Goal: Information Seeking & Learning: Learn about a topic

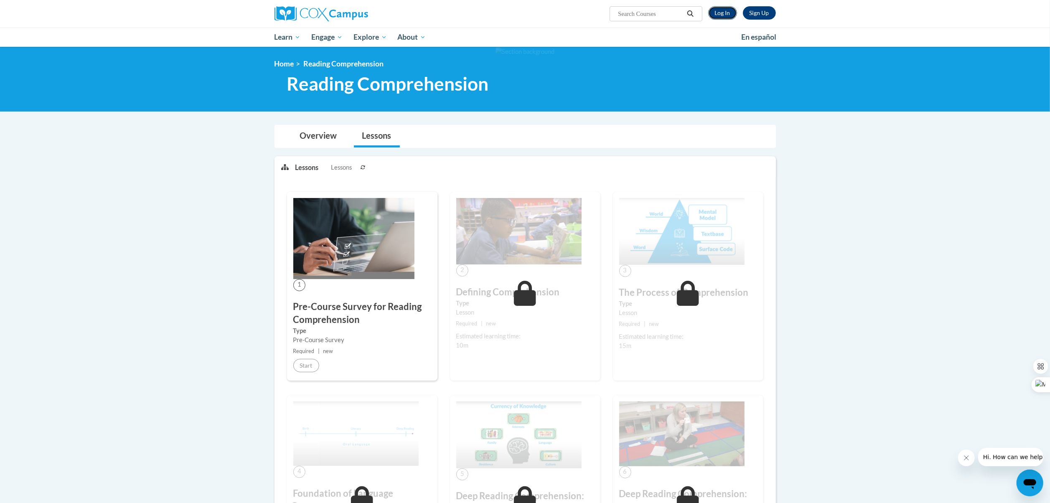
click at [722, 17] on link "Log In" at bounding box center [722, 12] width 29 height 13
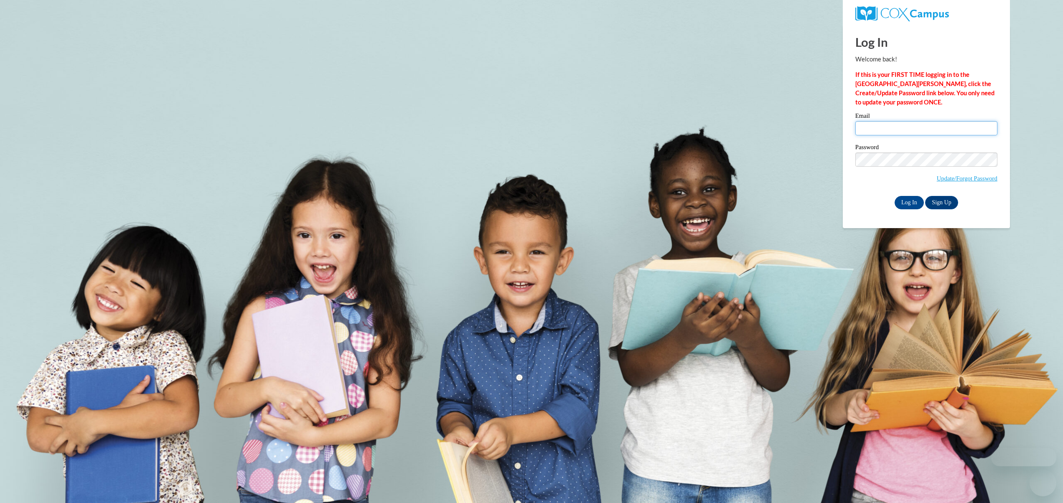
type input "C001899@muscogee.k12.ga.us"
click at [917, 131] on input "C001899@muscogee.k12.ga.us" at bounding box center [926, 128] width 142 height 14
click at [904, 201] on input "Log In" at bounding box center [908, 202] width 29 height 13
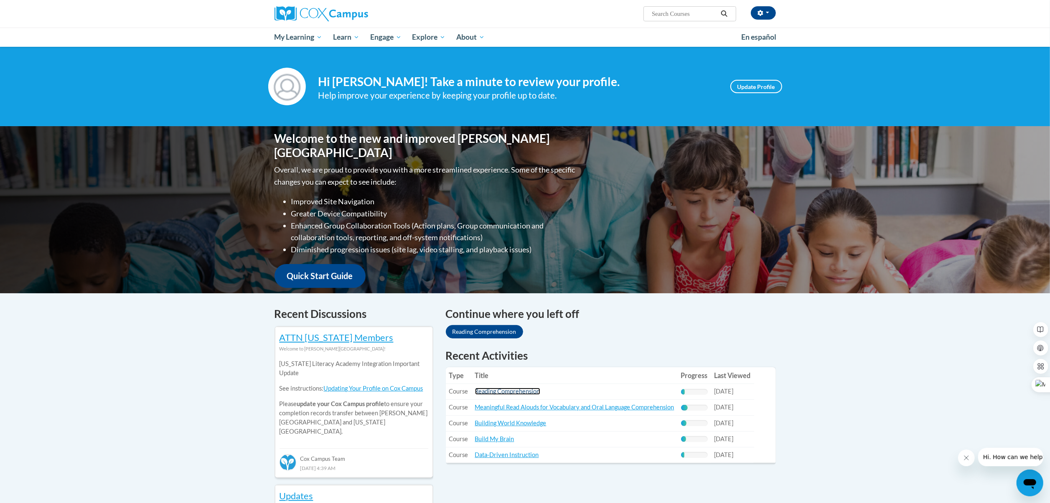
click at [512, 391] on link "Reading Comprehension" at bounding box center [507, 391] width 65 height 7
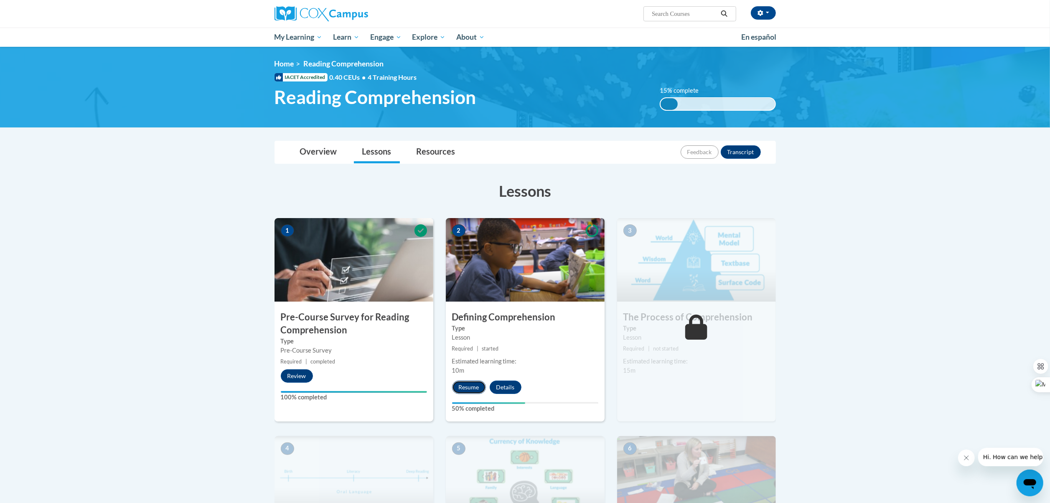
click at [473, 383] on button "Resume" at bounding box center [469, 387] width 34 height 13
